Goal: Task Accomplishment & Management: Use online tool/utility

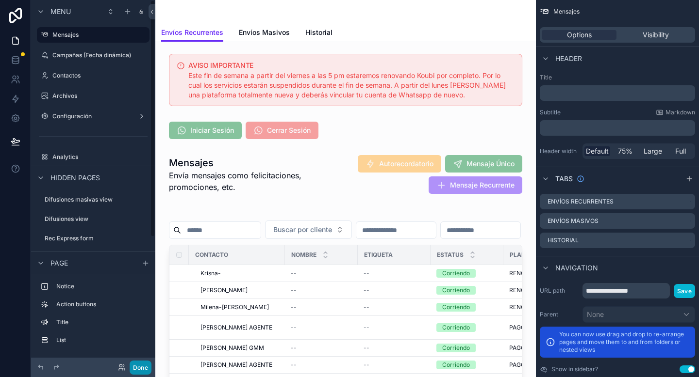
click at [144, 367] on button "Done" at bounding box center [141, 368] width 22 height 14
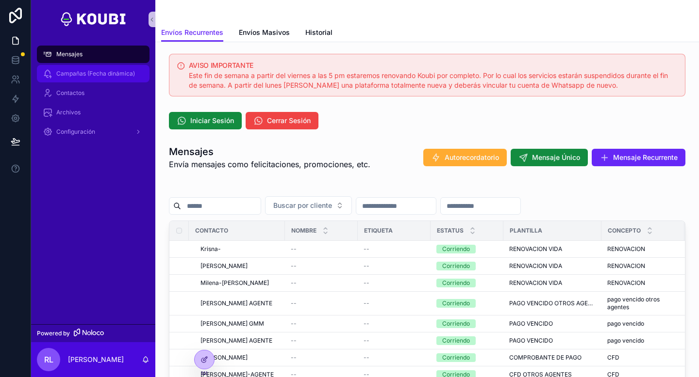
click at [112, 81] on link "Campañas (Fecha dinámica)" at bounding box center [93, 73] width 113 height 17
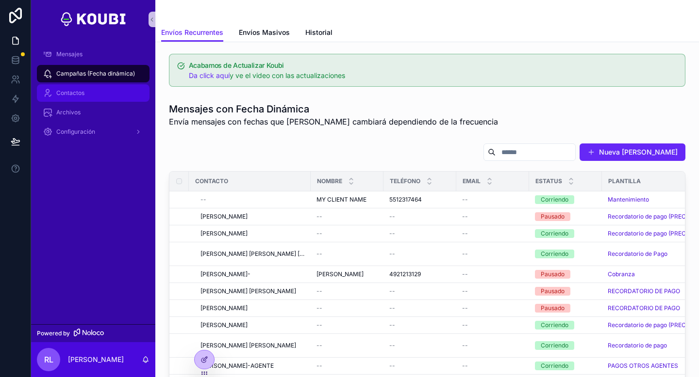
click at [115, 97] on div "Contactos" at bounding box center [93, 93] width 101 height 16
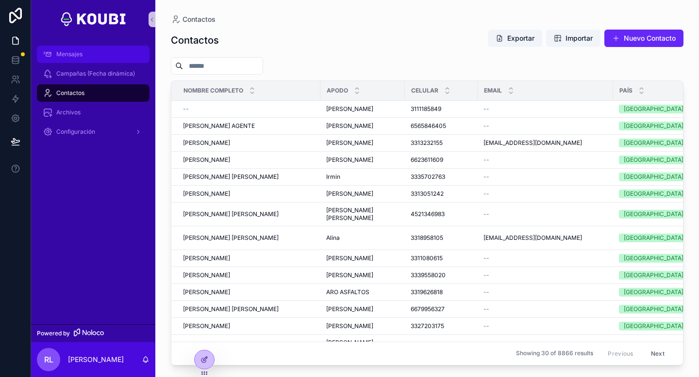
click at [114, 58] on div "Mensajes" at bounding box center [93, 55] width 101 height 16
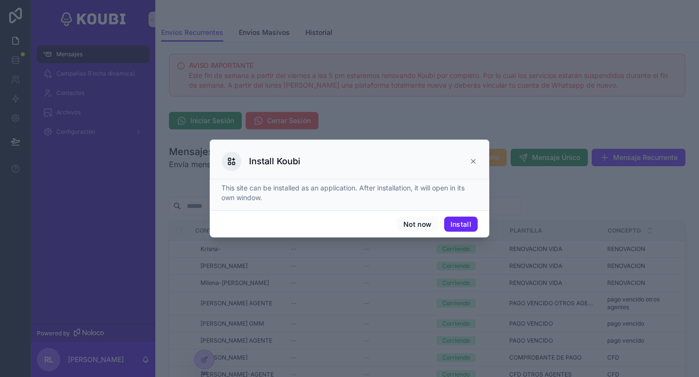
click at [473, 162] on icon at bounding box center [473, 162] width 4 height 4
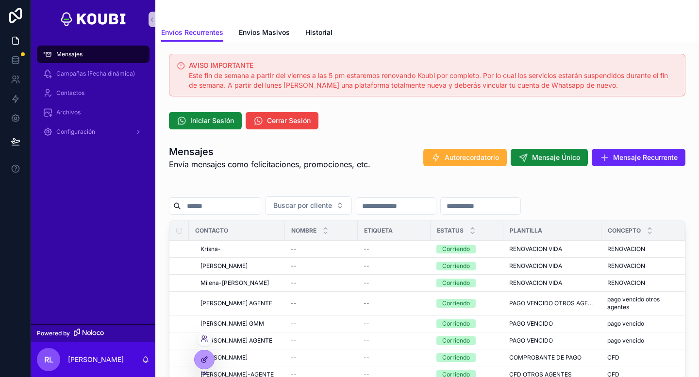
click at [202, 358] on icon at bounding box center [204, 360] width 8 height 8
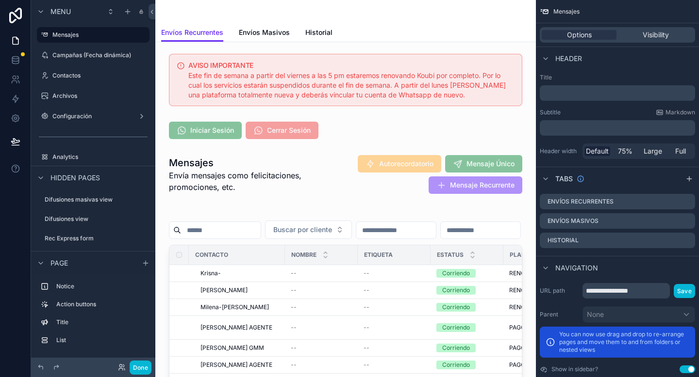
scroll to position [118, 0]
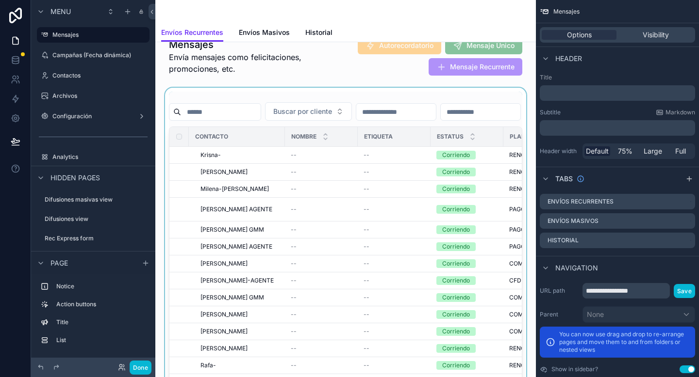
click at [295, 131] on div "scrollable content" at bounding box center [345, 251] width 365 height 327
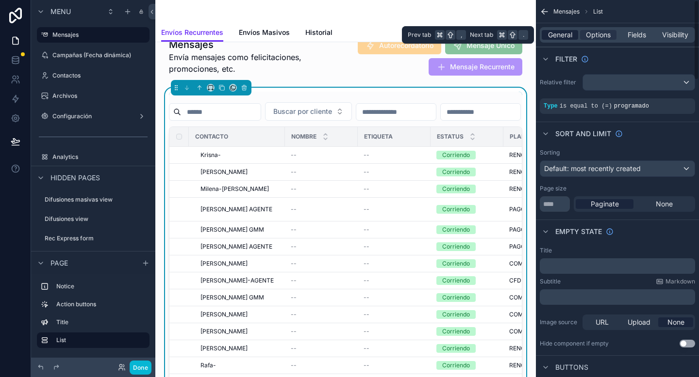
click at [565, 35] on span "General" at bounding box center [560, 35] width 24 height 10
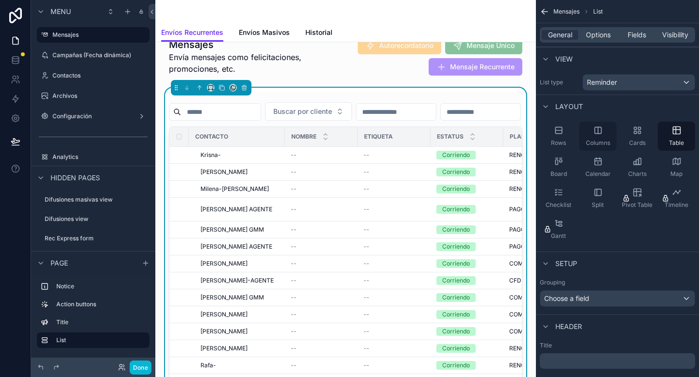
click at [601, 138] on div "Columns" at bounding box center [597, 136] width 37 height 29
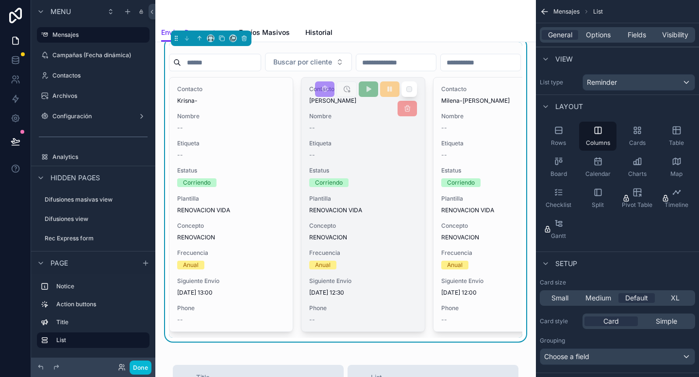
scroll to position [162, 0]
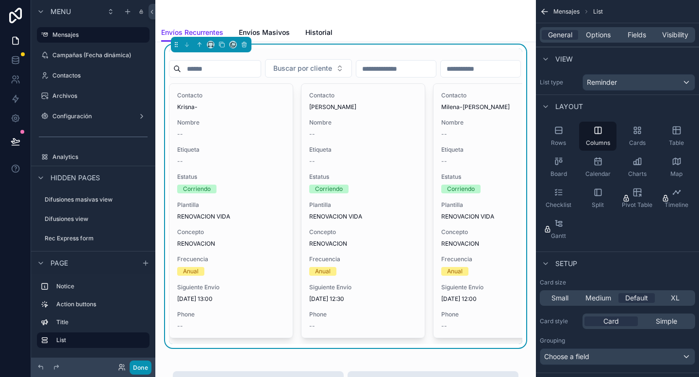
click at [139, 368] on button "Done" at bounding box center [141, 368] width 22 height 14
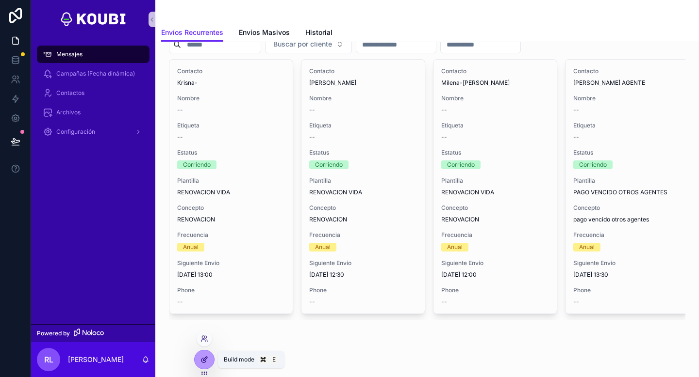
click at [202, 360] on icon at bounding box center [204, 360] width 8 height 8
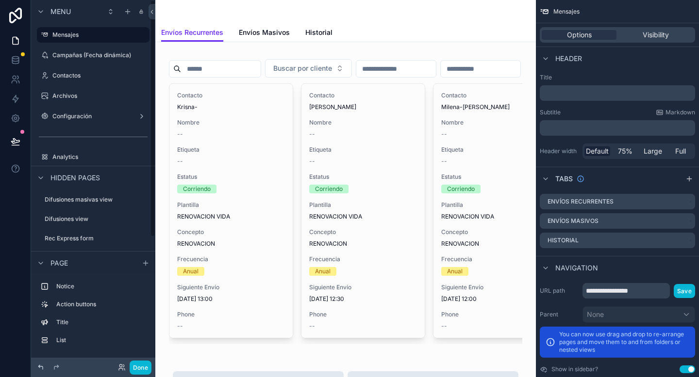
click at [38, 369] on icon at bounding box center [41, 368] width 8 height 8
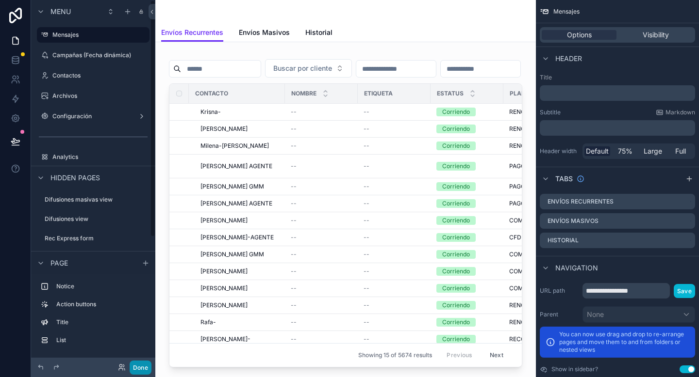
click at [144, 365] on button "Done" at bounding box center [141, 368] width 22 height 14
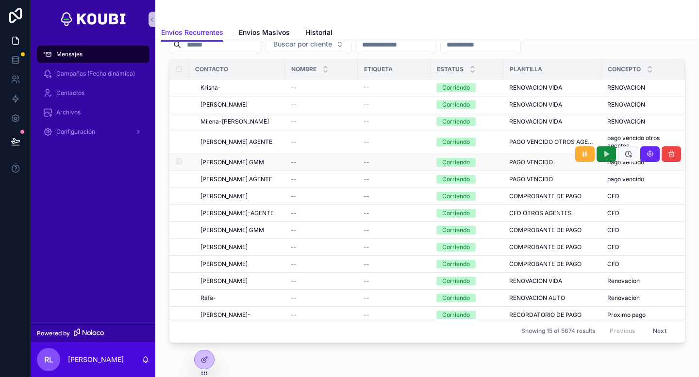
scroll to position [0, 0]
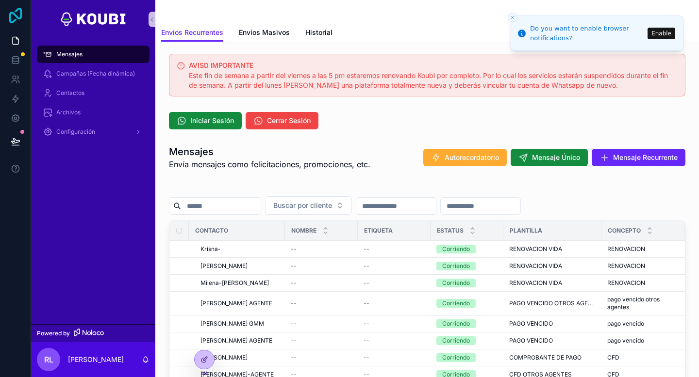
click at [15, 8] on icon at bounding box center [15, 16] width 19 height 16
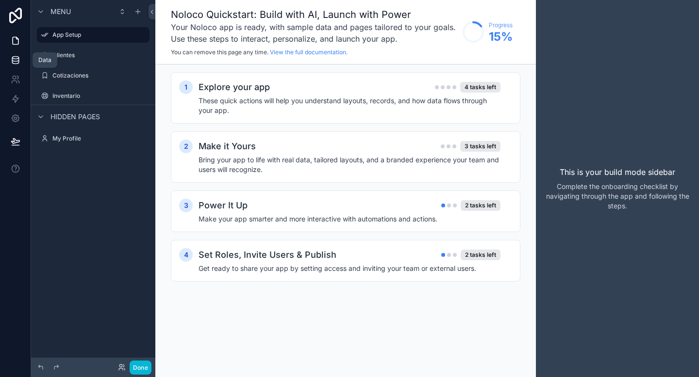
click at [12, 62] on icon at bounding box center [15, 62] width 6 height 4
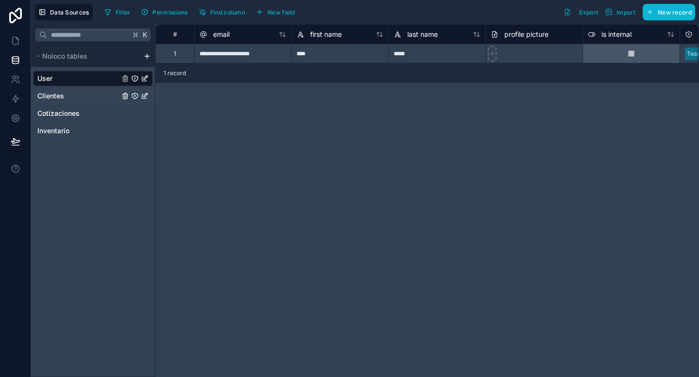
click at [88, 96] on div "Clientes" at bounding box center [93, 96] width 120 height 16
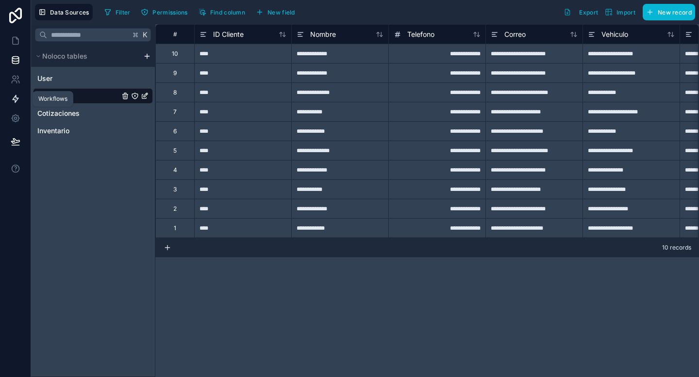
click at [12, 97] on icon at bounding box center [16, 99] width 10 height 10
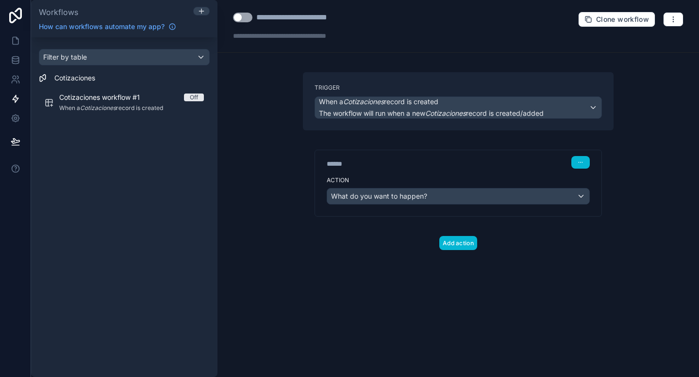
click at [399, 165] on div "******" at bounding box center [399, 164] width 146 height 10
click at [11, 43] on icon at bounding box center [16, 41] width 10 height 10
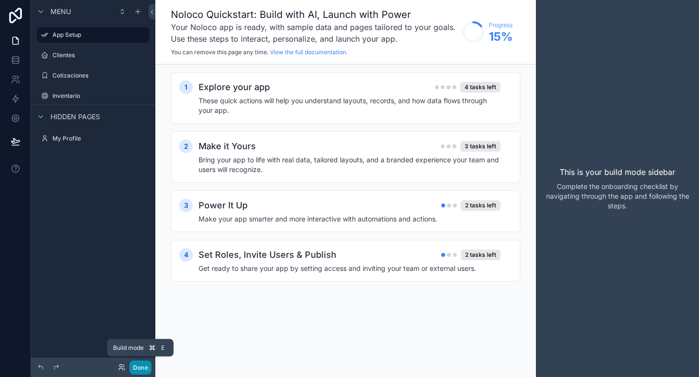
click at [139, 367] on button "Done" at bounding box center [141, 368] width 22 height 14
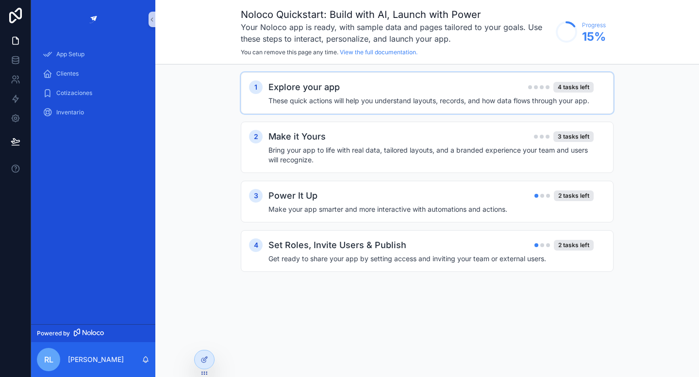
click at [511, 88] on div "Explore your app 4 tasks left" at bounding box center [430, 88] width 325 height 14
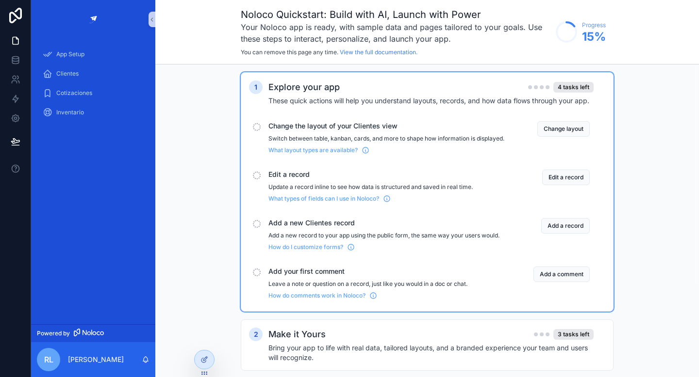
click at [260, 128] on div "scrollable content" at bounding box center [257, 127] width 8 height 8
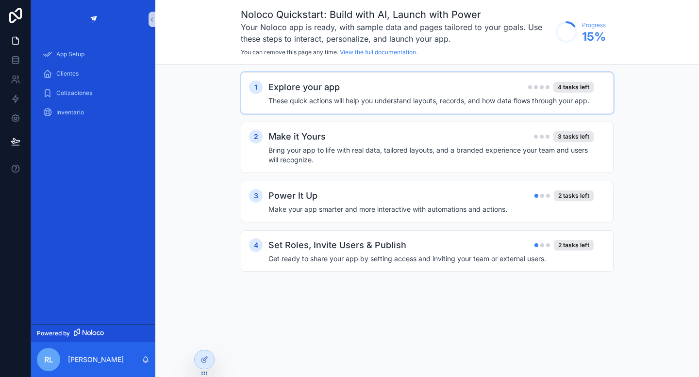
click at [269, 100] on h4 "These quick actions will help you understand layouts, records, and how data flo…" at bounding box center [430, 101] width 325 height 10
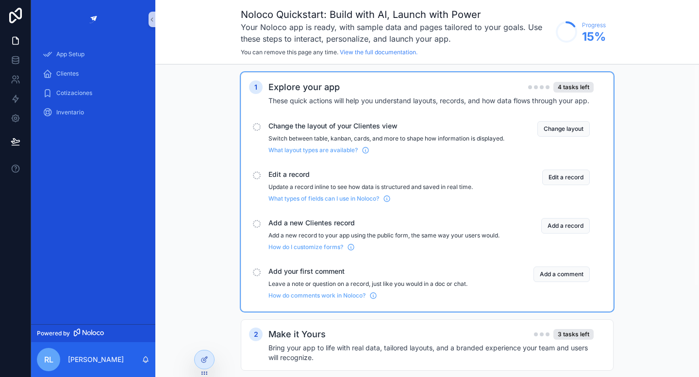
scroll to position [111, 0]
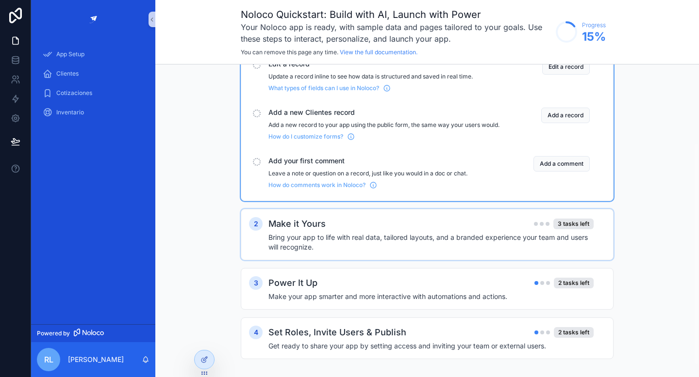
click at [333, 242] on h4 "Bring your app to life with real data, tailored layouts, and a branded experien…" at bounding box center [430, 242] width 325 height 19
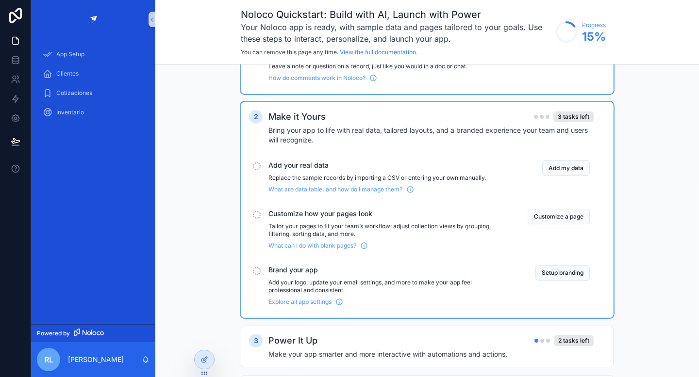
scroll to position [293, 0]
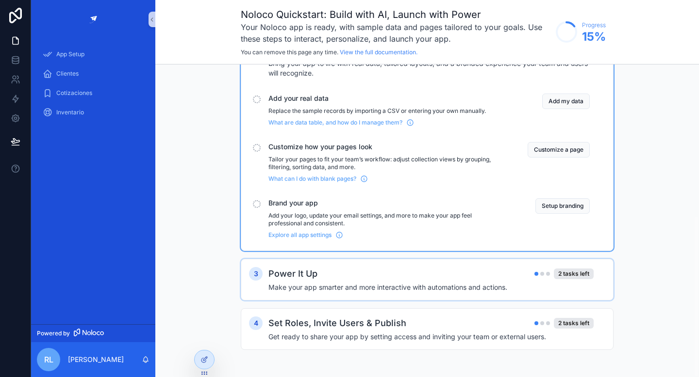
click at [354, 291] on h4 "Make your app smarter and more interactive with automations and actions." at bounding box center [430, 288] width 325 height 10
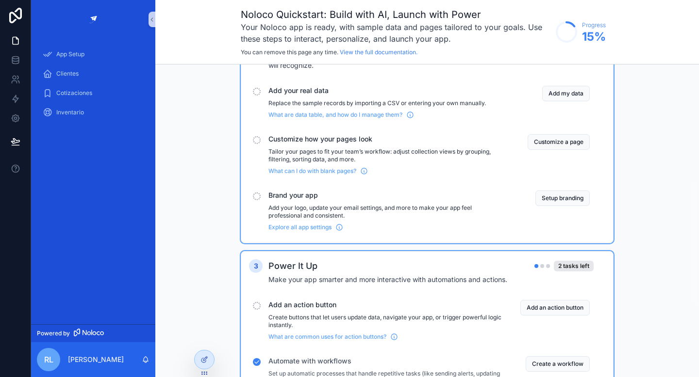
scroll to position [461, 0]
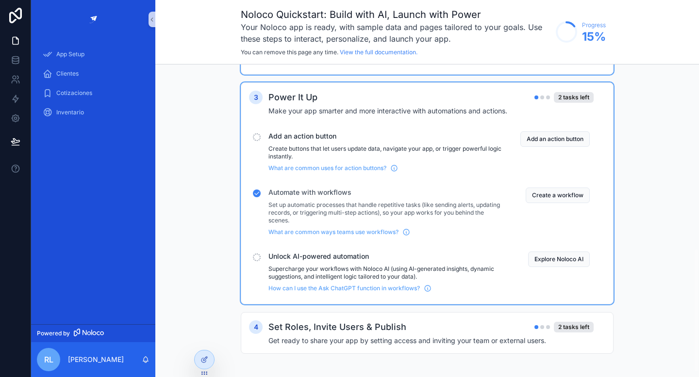
click at [256, 261] on div "scrollable content" at bounding box center [257, 258] width 8 height 8
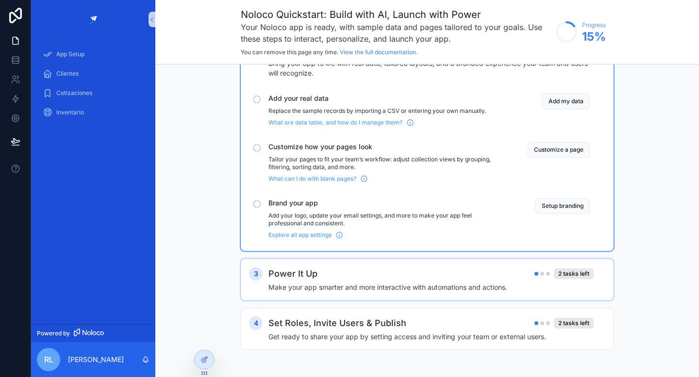
scroll to position [293, 0]
click at [258, 150] on div "scrollable content" at bounding box center [257, 148] width 8 height 8
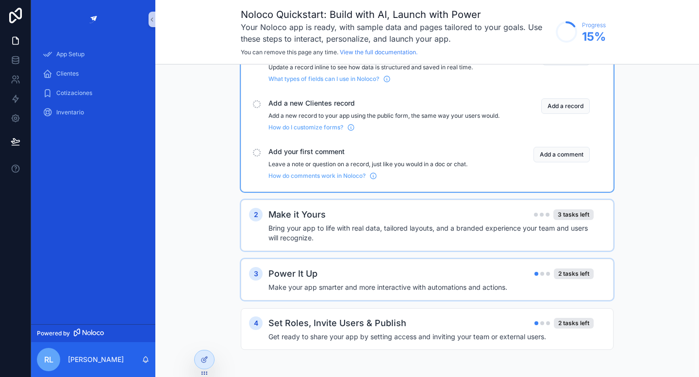
click at [258, 150] on div "scrollable content" at bounding box center [257, 153] width 8 height 8
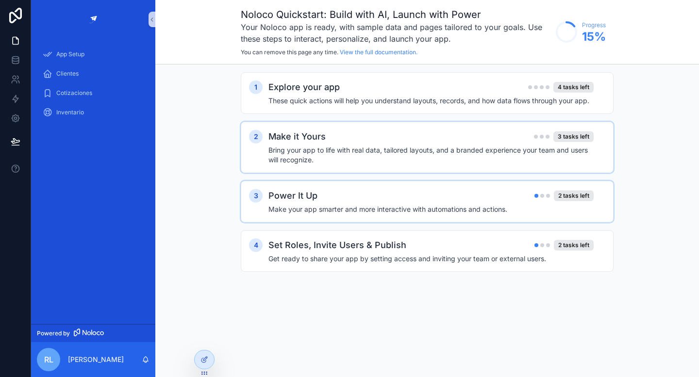
click at [258, 150] on div "2 Make it Yours 3 tasks left Bring your app to life with real data, tailored la…" at bounding box center [427, 147] width 356 height 35
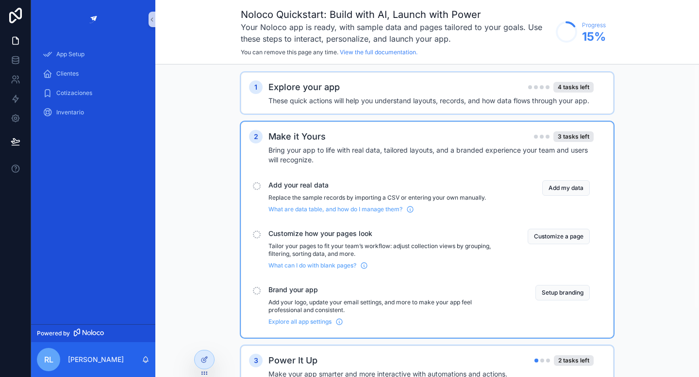
click at [399, 91] on div "Explore your app 4 tasks left" at bounding box center [430, 88] width 325 height 14
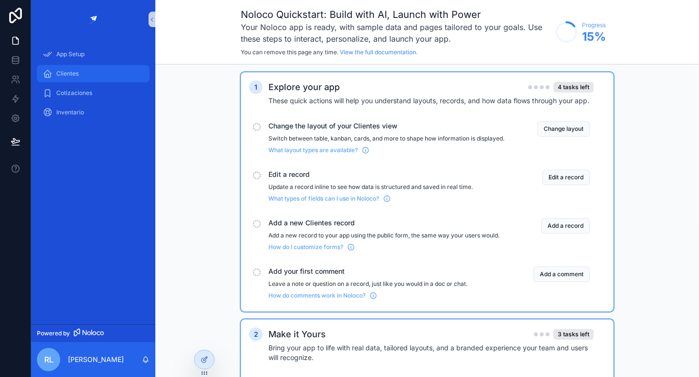
click at [98, 70] on div "Clientes" at bounding box center [93, 74] width 101 height 16
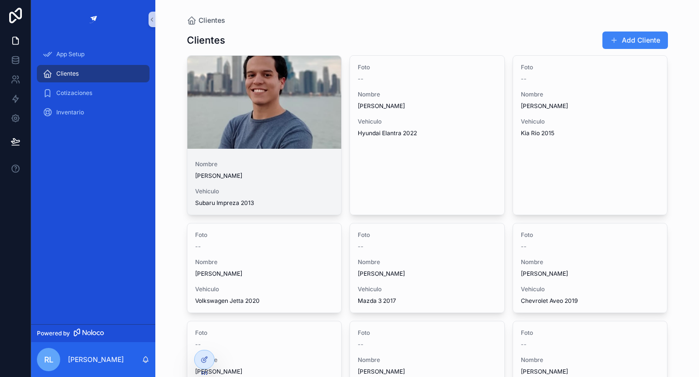
click at [281, 150] on link "Nombre [PERSON_NAME] Subaru Impreza 2013" at bounding box center [264, 135] width 155 height 160
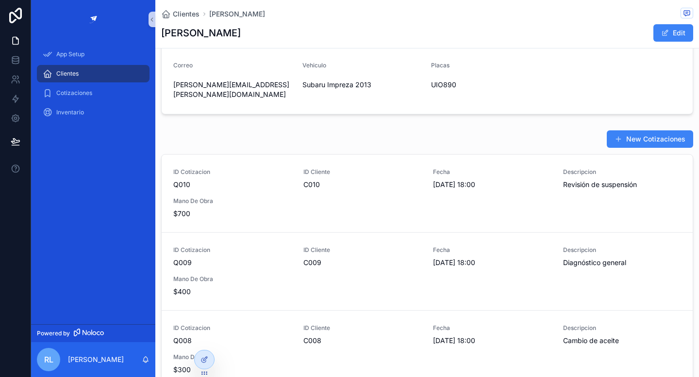
scroll to position [87, 0]
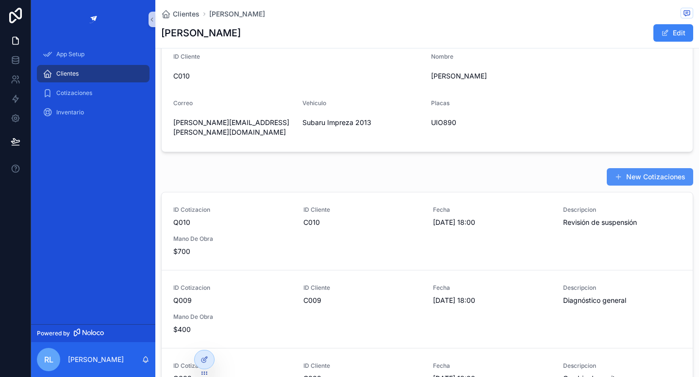
click at [634, 168] on button "New Cotizaciones" at bounding box center [649, 176] width 86 height 17
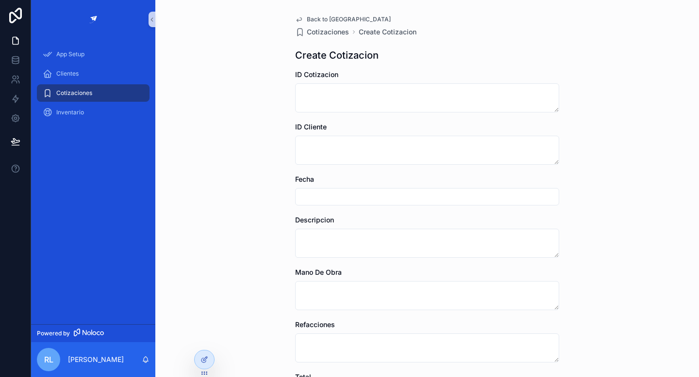
click at [97, 85] on div "Cotizaciones" at bounding box center [93, 93] width 101 height 16
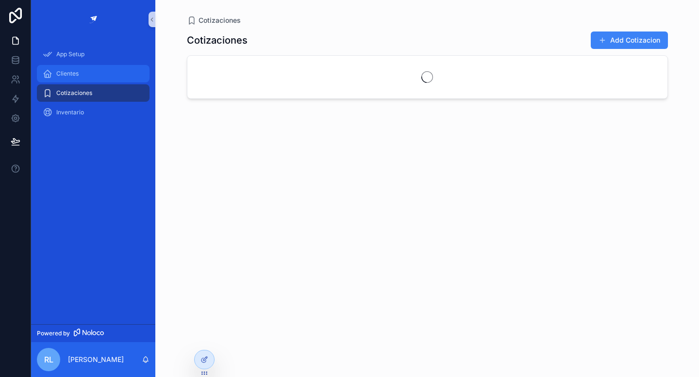
click at [103, 79] on div "Clientes" at bounding box center [93, 74] width 101 height 16
